Goal: Communication & Community: Answer question/provide support

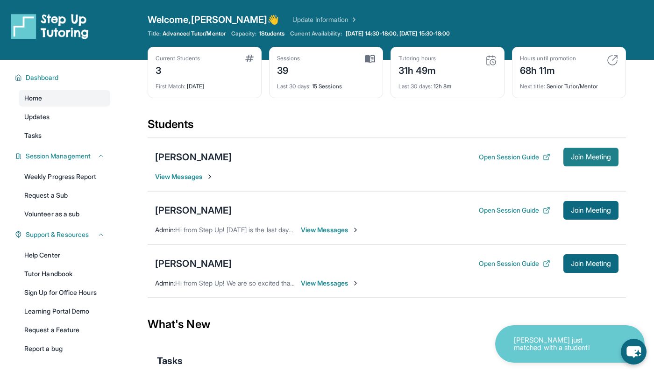
click at [588, 154] on span "Join Meeting" at bounding box center [591, 157] width 40 height 6
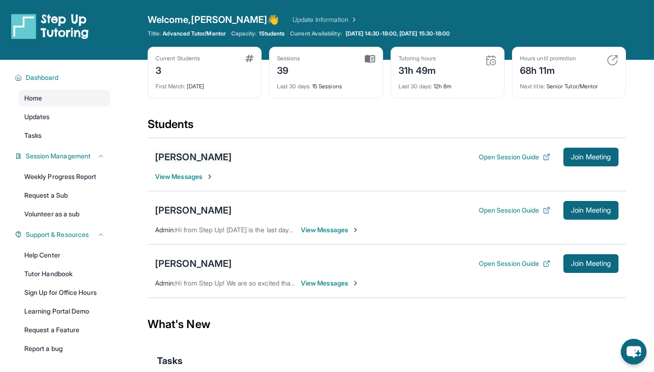
click at [180, 154] on div "[PERSON_NAME]" at bounding box center [193, 156] width 77 height 13
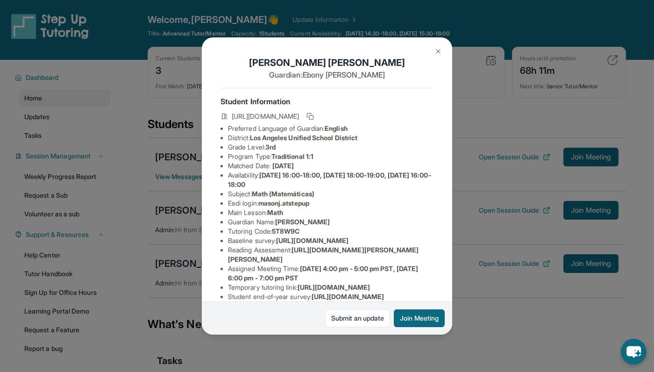
click at [289, 202] on span "masonj.atstepup" at bounding box center [283, 203] width 51 height 8
click at [289, 205] on span "masonj.atstepup" at bounding box center [283, 203] width 51 height 8
click at [261, 202] on li "Eedi login : masonj.atstepup" at bounding box center [331, 203] width 206 height 9
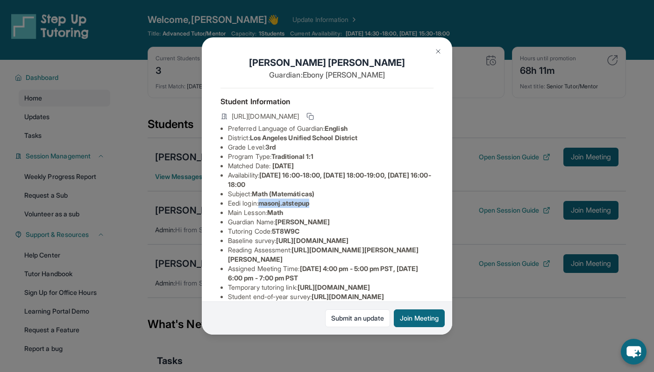
drag, startPoint x: 263, startPoint y: 203, endPoint x: 326, endPoint y: 206, distance: 63.1
click at [326, 206] on li "Eedi login : masonj.atstepup" at bounding box center [331, 203] width 206 height 9
copy span "masonj.atstepup"
